Goal: Information Seeking & Learning: Find specific fact

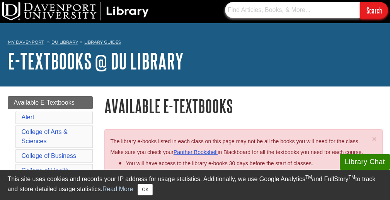
click at [299, 15] on input "text" at bounding box center [292, 10] width 135 height 16
type input "coherence"
click at [360, 2] on input "Search" at bounding box center [374, 10] width 28 height 17
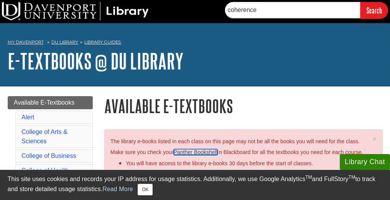
click at [208, 151] on link "Panther Bookshelf" at bounding box center [195, 152] width 44 height 6
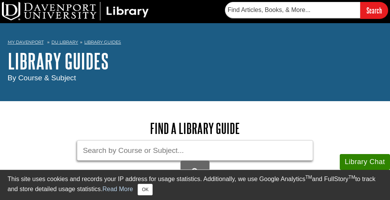
click at [261, 146] on input "Guide Search Terms" at bounding box center [195, 150] width 236 height 20
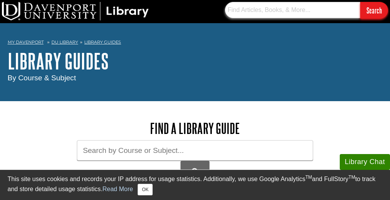
click at [308, 15] on input "text" at bounding box center [292, 10] width 135 height 16
type input "coherence fullen"
click at [360, 2] on input "Search" at bounding box center [374, 10] width 28 height 17
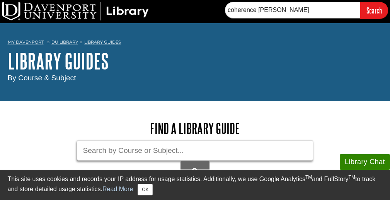
click at [110, 157] on input "Guide Search Terms" at bounding box center [195, 150] width 236 height 20
